Goal: Navigation & Orientation: Find specific page/section

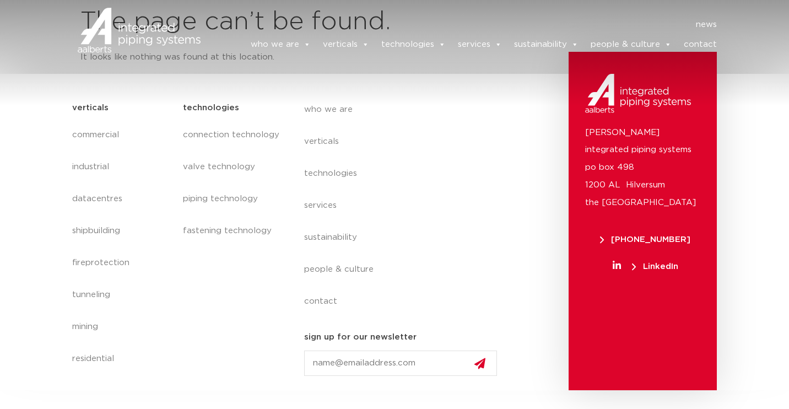
click at [148, 28] on img at bounding box center [139, 31] width 123 height 50
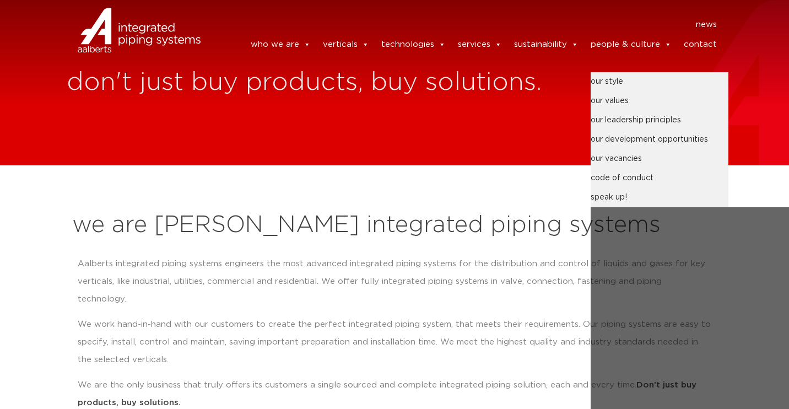
click at [638, 40] on link "people & culture" at bounding box center [631, 45] width 81 height 22
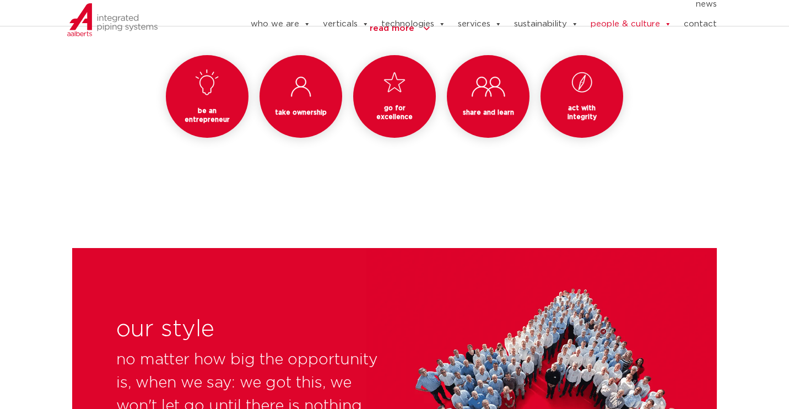
scroll to position [960, 0]
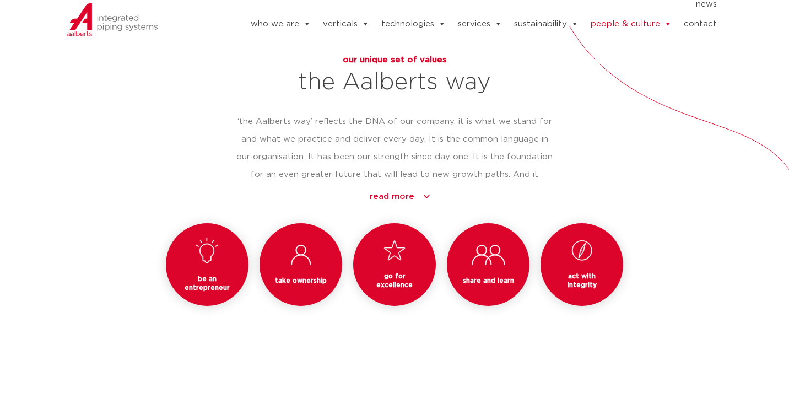
click at [565, 96] on div "our unique set of values the Aalberts way ‘the Aalberts way’ reflects the DNA o…" at bounding box center [395, 195] width 656 height 289
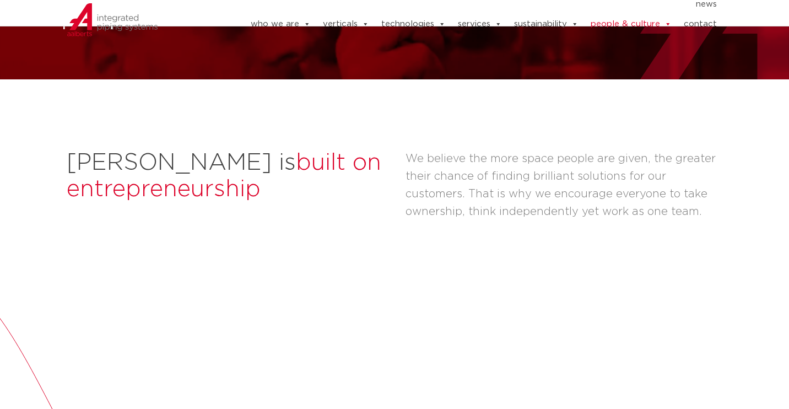
scroll to position [0, 0]
